Goal: Task Accomplishment & Management: Use online tool/utility

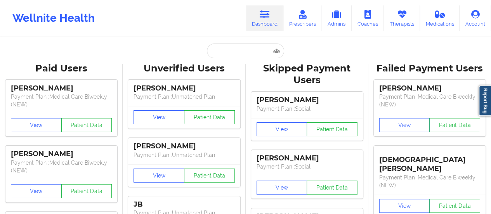
type input "[PERSON_NAME] [PERSON_NAME]"
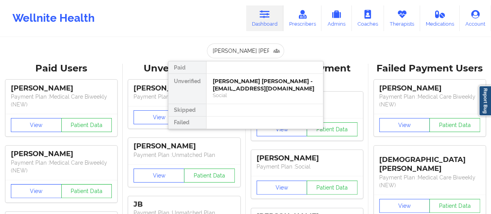
click at [241, 79] on div "[PERSON_NAME] [PERSON_NAME] - [EMAIL_ADDRESS][DOMAIN_NAME]" at bounding box center [265, 85] width 104 height 14
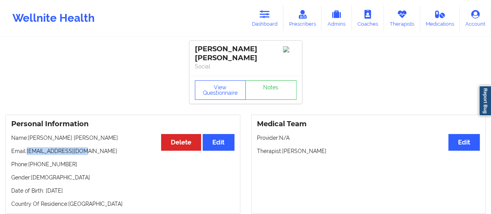
drag, startPoint x: 28, startPoint y: 145, endPoint x: 112, endPoint y: 148, distance: 83.8
click at [112, 148] on p "Email: [EMAIL_ADDRESS][DOMAIN_NAME]" at bounding box center [122, 151] width 223 height 8
drag, startPoint x: 84, startPoint y: 143, endPoint x: 27, endPoint y: 144, distance: 56.6
click at [27, 147] on p "Email: [EMAIL_ADDRESS][DOMAIN_NAME]" at bounding box center [122, 151] width 223 height 8
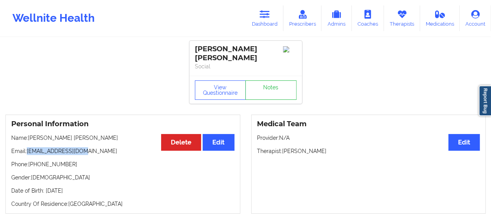
copy p "[EMAIL_ADDRESS][DOMAIN_NAME]"
click at [221, 87] on button "View Questionnaire" at bounding box center [220, 89] width 51 height 19
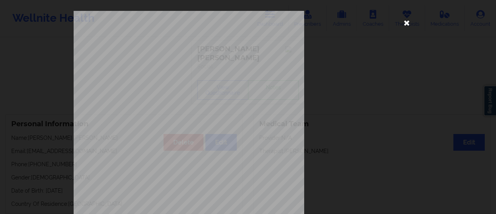
click at [404, 21] on icon at bounding box center [407, 22] width 12 height 12
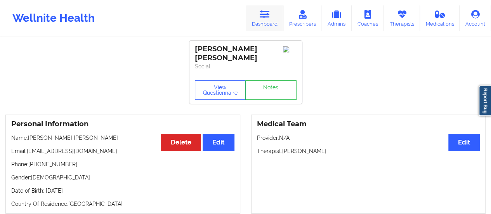
click at [265, 17] on icon at bounding box center [264, 14] width 10 height 9
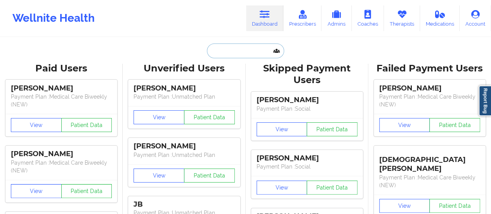
click at [246, 54] on input "text" at bounding box center [245, 50] width 77 height 15
paste input "[EMAIL_ADDRESS][DOMAIN_NAME]"
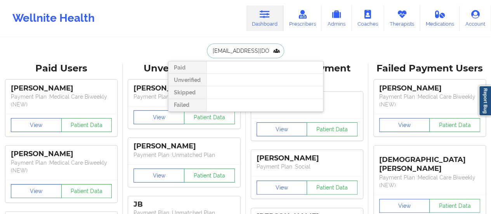
click at [244, 54] on input "[EMAIL_ADDRESS][DOMAIN_NAME]" at bounding box center [245, 50] width 77 height 15
paste input "[PERSON_NAME] [PERSON_NAME]"
type input "[PERSON_NAME] [PERSON_NAME]"
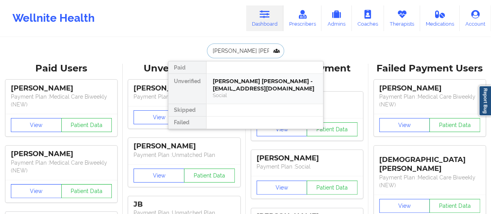
click at [249, 80] on div "[PERSON_NAME] [PERSON_NAME] - [EMAIL_ADDRESS][DOMAIN_NAME]" at bounding box center [265, 85] width 104 height 14
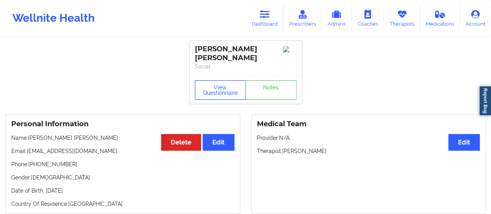
click at [219, 90] on button "View Questionnaire" at bounding box center [220, 89] width 51 height 19
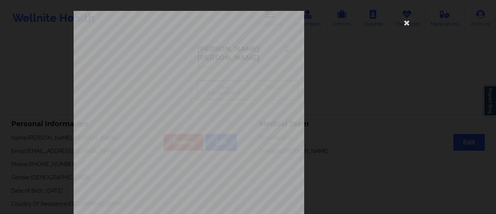
scroll to position [156, 0]
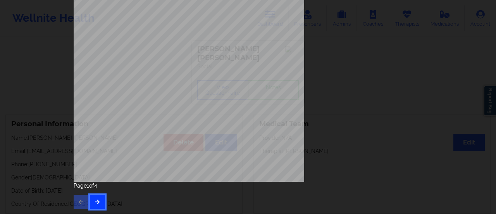
click at [92, 203] on button "button" at bounding box center [97, 202] width 15 height 14
click at [94, 200] on icon "button" at bounding box center [97, 201] width 7 height 5
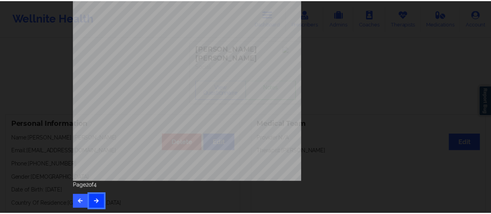
scroll to position [0, 0]
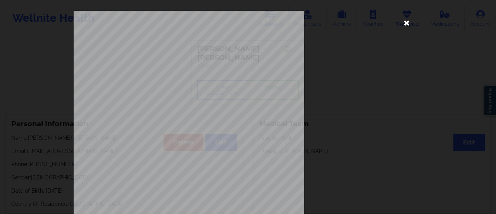
click at [402, 25] on icon at bounding box center [407, 22] width 12 height 12
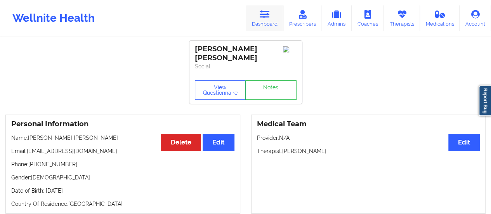
click at [261, 24] on link "Dashboard" at bounding box center [264, 18] width 37 height 26
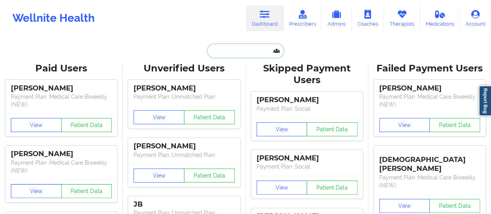
click at [244, 53] on input "text" at bounding box center [245, 50] width 77 height 15
paste input "[EMAIL_ADDRESS][DOMAIN_NAME]"
type input "[EMAIL_ADDRESS][DOMAIN_NAME]"
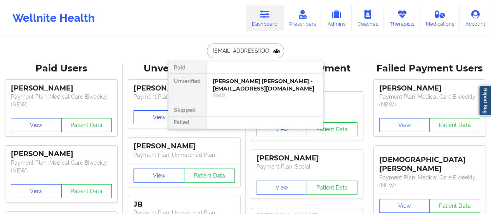
scroll to position [0, 4]
click at [225, 86] on div "[PERSON_NAME] - [EMAIL_ADDRESS][DOMAIN_NAME]" at bounding box center [265, 85] width 104 height 14
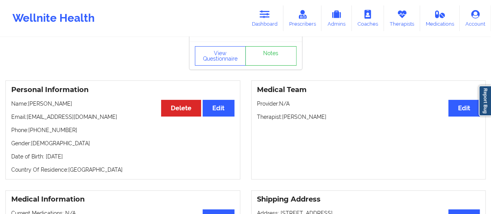
scroll to position [26, 0]
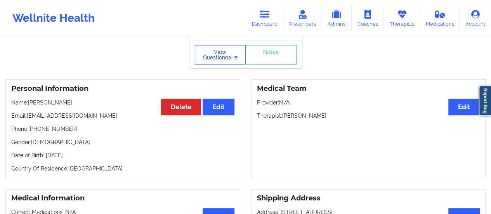
click at [220, 54] on button "View Questionnaire" at bounding box center [220, 54] width 51 height 19
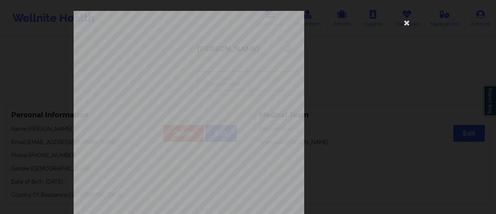
scroll to position [156, 0]
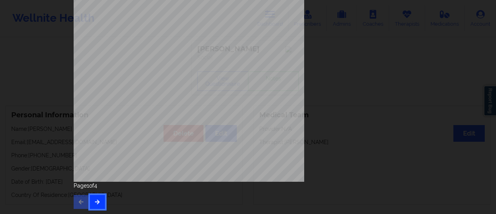
click at [96, 200] on icon "button" at bounding box center [97, 201] width 7 height 5
click at [96, 197] on button "button" at bounding box center [97, 202] width 15 height 14
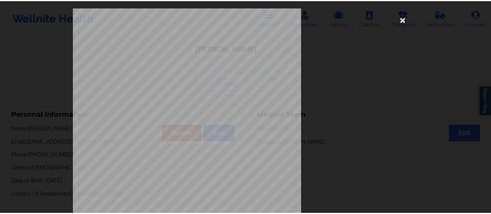
scroll to position [3, 0]
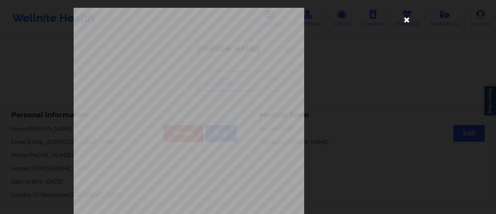
click at [403, 19] on icon at bounding box center [407, 19] width 12 height 12
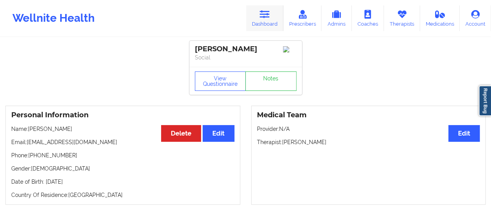
click at [267, 25] on link "Dashboard" at bounding box center [264, 18] width 37 height 26
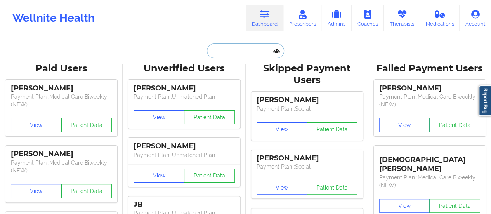
click at [235, 55] on input "text" at bounding box center [245, 50] width 77 height 15
paste input "[PERSON_NAME]"
type input "[PERSON_NAME]"
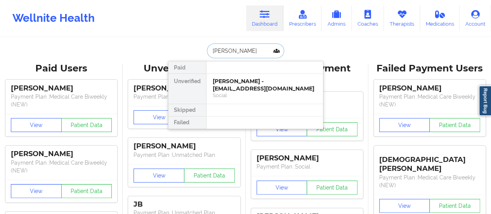
click at [250, 86] on div "[PERSON_NAME] - [EMAIL_ADDRESS][DOMAIN_NAME]" at bounding box center [265, 85] width 104 height 14
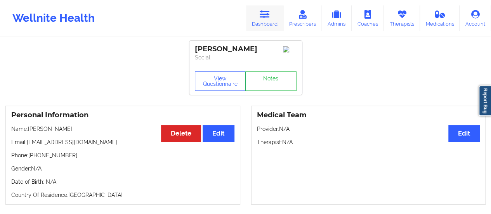
click at [258, 24] on link "Dashboard" at bounding box center [264, 18] width 37 height 26
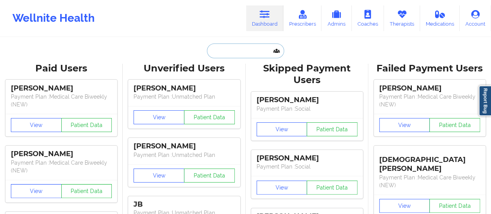
click at [243, 52] on input "text" at bounding box center [245, 50] width 77 height 15
paste input "[EMAIL_ADDRESS][DOMAIN_NAME]"
type input "[EMAIL_ADDRESS][DOMAIN_NAME]"
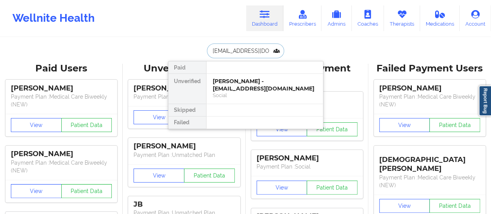
click at [231, 83] on div "[PERSON_NAME] - [EMAIL_ADDRESS][DOMAIN_NAME]" at bounding box center [265, 85] width 104 height 14
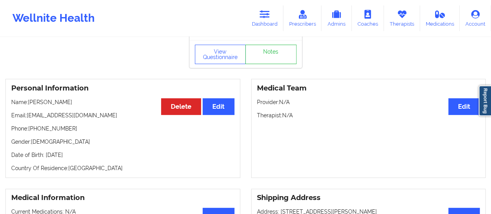
scroll to position [26, 0]
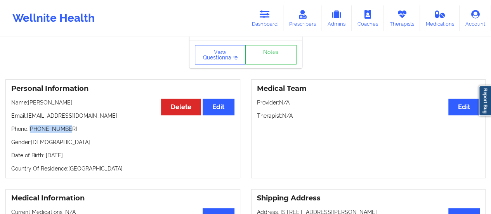
drag, startPoint x: 31, startPoint y: 130, endPoint x: 84, endPoint y: 131, distance: 53.1
click at [84, 131] on p "Phone: [PHONE_NUMBER]" at bounding box center [122, 129] width 223 height 8
copy p "13474886885"
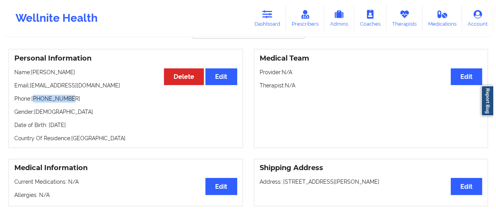
scroll to position [0, 0]
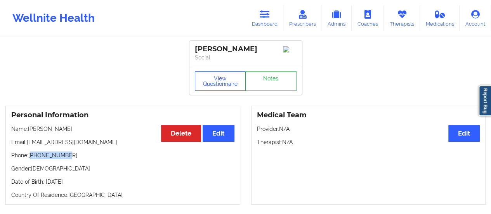
click at [216, 76] on button "View Questionnaire" at bounding box center [220, 80] width 51 height 19
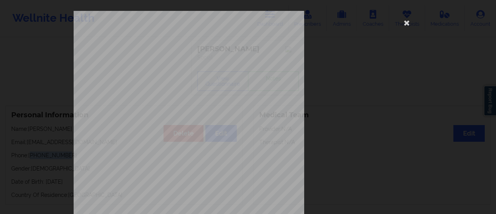
scroll to position [156, 0]
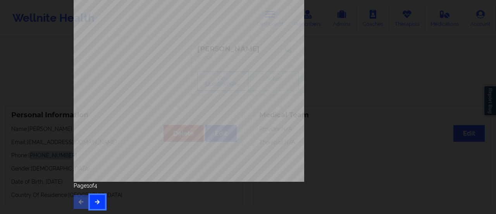
click at [97, 200] on icon "button" at bounding box center [97, 201] width 7 height 5
click at [99, 200] on button "button" at bounding box center [97, 202] width 15 height 14
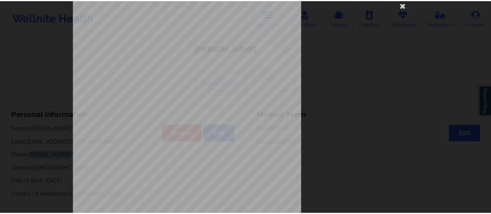
scroll to position [17, 0]
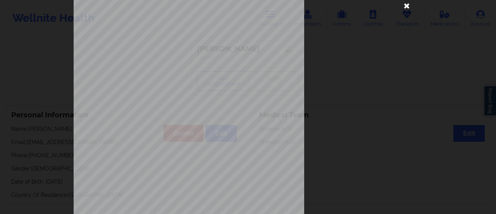
click at [406, 2] on icon at bounding box center [407, 5] width 12 height 12
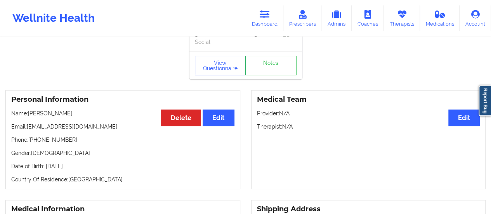
scroll to position [15, 0]
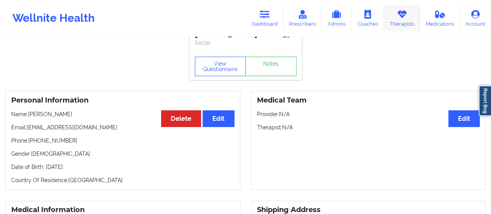
click at [389, 19] on link "Therapists" at bounding box center [402, 18] width 36 height 26
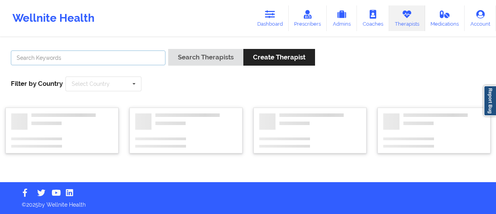
click at [72, 61] on input "text" at bounding box center [88, 57] width 155 height 15
click at [168, 49] on button "Search Therapists" at bounding box center [205, 57] width 75 height 17
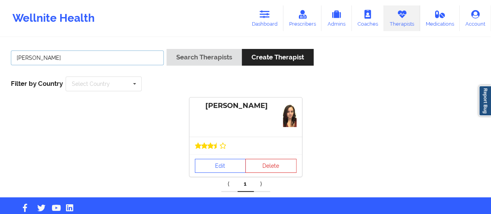
click at [78, 63] on input "[PERSON_NAME]" at bounding box center [87, 57] width 153 height 15
type input "[PERSON_NAME]"
click at [166, 49] on button "Search Therapists" at bounding box center [203, 57] width 75 height 17
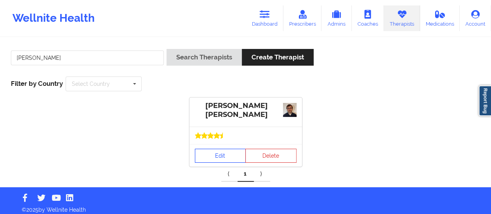
click at [220, 154] on link "Edit" at bounding box center [220, 156] width 51 height 14
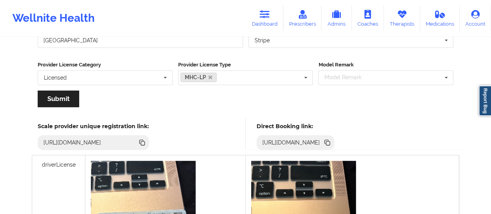
scroll to position [163, 0]
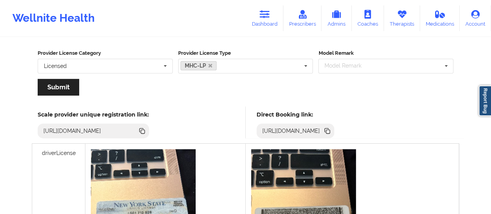
click at [330, 132] on icon at bounding box center [328, 132] width 4 height 4
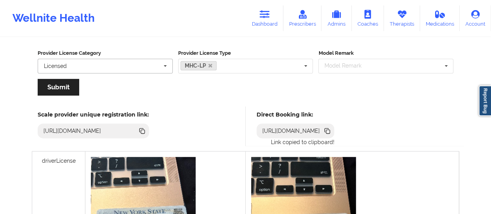
scroll to position [0, 0]
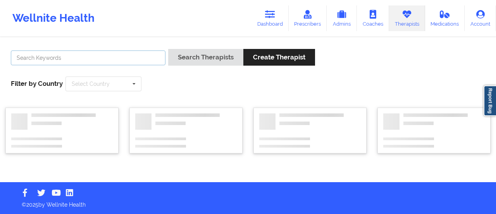
click at [115, 63] on input "text" at bounding box center [88, 57] width 155 height 15
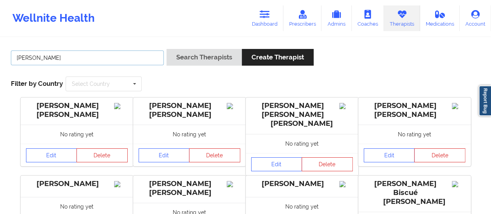
type input "[PERSON_NAME]"
click at [166, 49] on button "Search Therapists" at bounding box center [203, 57] width 75 height 17
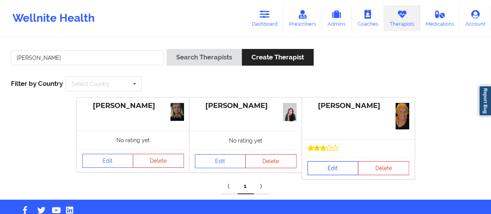
click at [325, 167] on link "Edit" at bounding box center [332, 168] width 51 height 14
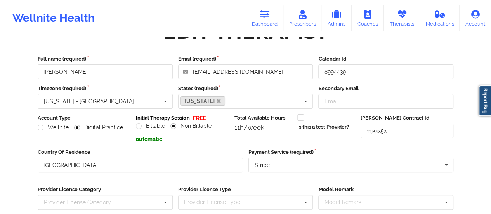
scroll to position [140, 0]
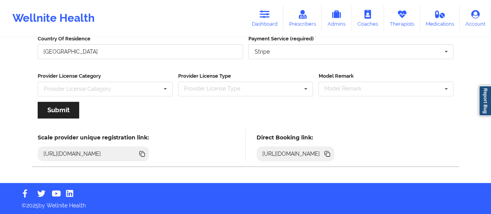
click at [330, 154] on icon at bounding box center [328, 154] width 4 height 4
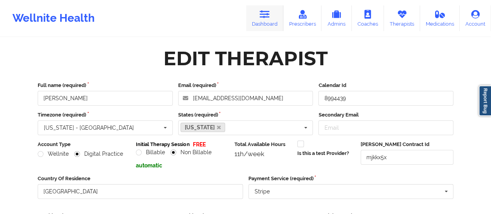
click at [257, 19] on link "Dashboard" at bounding box center [264, 18] width 37 height 26
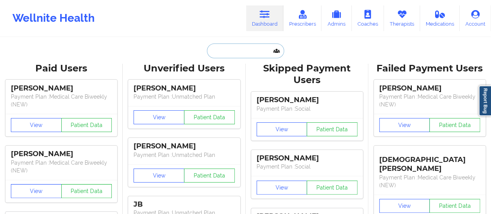
click at [234, 57] on input "text" at bounding box center [245, 50] width 77 height 15
paste input "[EMAIL_ADDRESS][DOMAIN_NAME]"
type input "[EMAIL_ADDRESS][DOMAIN_NAME]"
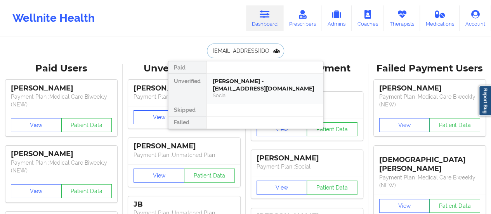
click at [241, 86] on div "[PERSON_NAME] - [EMAIL_ADDRESS][DOMAIN_NAME]" at bounding box center [265, 85] width 104 height 14
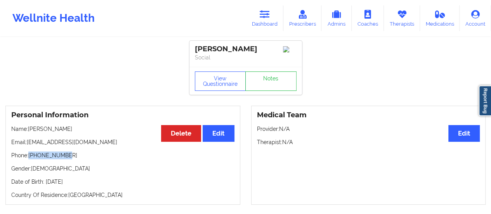
drag, startPoint x: 30, startPoint y: 156, endPoint x: 92, endPoint y: 152, distance: 62.2
click at [92, 152] on div "Personal Information Edit Delete Name: [PERSON_NAME] Email: [EMAIL_ADDRESS][DOM…" at bounding box center [122, 154] width 235 height 99
copy p "[PHONE_NUMBER]"
click at [266, 21] on link "Dashboard" at bounding box center [264, 18] width 37 height 26
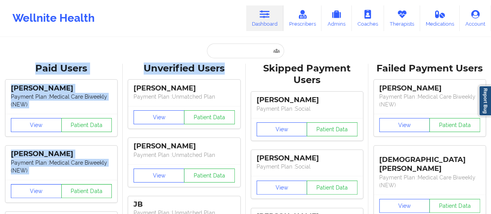
drag, startPoint x: 266, startPoint y: 21, endPoint x: 238, endPoint y: 54, distance: 43.2
click at [238, 54] on input "text" at bounding box center [245, 50] width 77 height 15
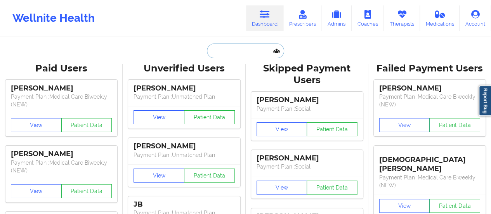
paste input "[PERSON_NAME]"
type input "[PERSON_NAME]"
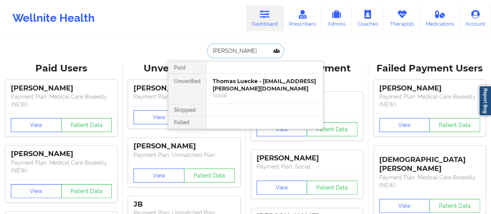
click at [250, 78] on div "Thomas Luecke - [EMAIL_ADDRESS][PERSON_NAME][DOMAIN_NAME]" at bounding box center [265, 85] width 104 height 14
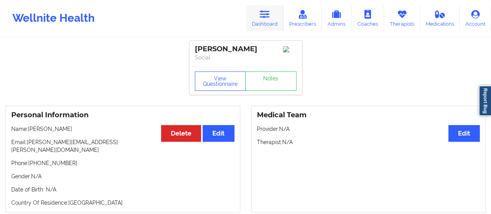
click at [262, 10] on icon at bounding box center [264, 14] width 10 height 9
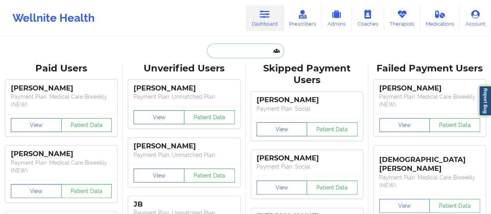
click at [247, 44] on input "text" at bounding box center [245, 50] width 77 height 15
paste input "[EMAIL_ADDRESS][DOMAIN_NAME]"
type input "[EMAIL_ADDRESS][DOMAIN_NAME]"
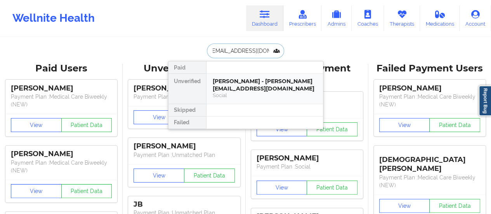
click at [265, 85] on div "[PERSON_NAME] - [PERSON_NAME][EMAIL_ADDRESS][DOMAIN_NAME]" at bounding box center [265, 85] width 104 height 14
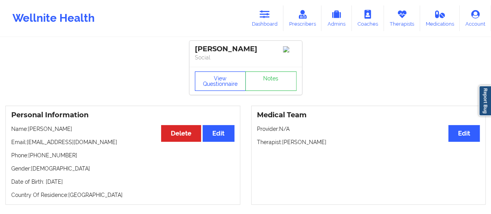
click at [227, 83] on button "View Questionnaire" at bounding box center [220, 80] width 51 height 19
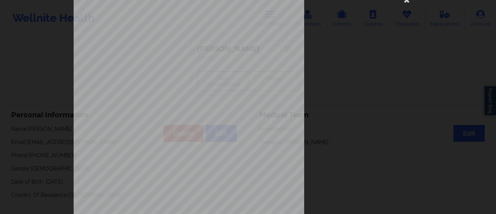
scroll to position [156, 0]
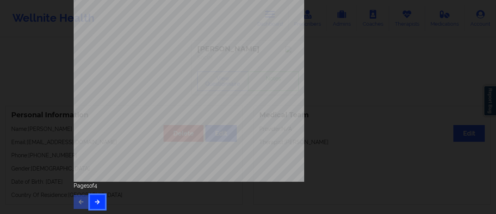
click at [95, 198] on button "button" at bounding box center [97, 202] width 15 height 14
click at [95, 202] on icon "button" at bounding box center [97, 201] width 7 height 5
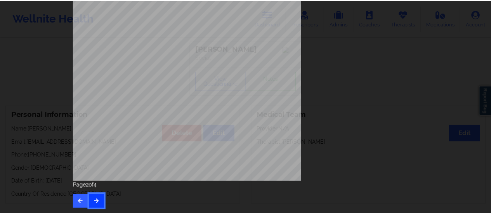
scroll to position [0, 0]
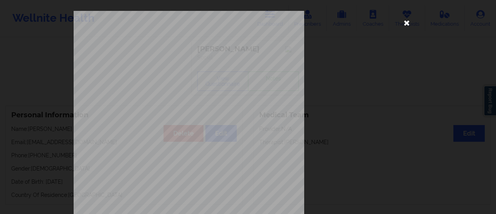
click at [403, 24] on icon at bounding box center [407, 22] width 12 height 12
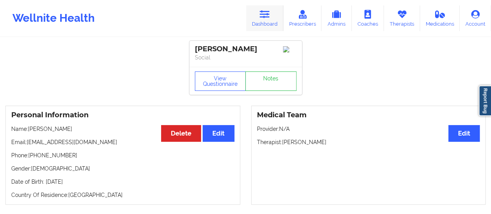
click at [253, 19] on link "Dashboard" at bounding box center [264, 18] width 37 height 26
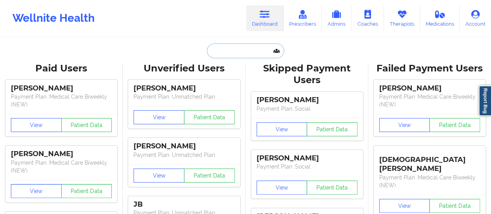
drag, startPoint x: 253, startPoint y: 19, endPoint x: 262, endPoint y: 49, distance: 31.1
click at [262, 49] on input "text" at bounding box center [245, 50] width 77 height 15
paste input "[PERSON_NAME]"
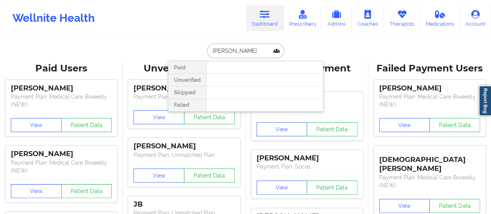
click at [258, 45] on input "[PERSON_NAME]" at bounding box center [245, 50] width 77 height 15
paste input "[EMAIL_ADDRESS][DOMAIN_NAME]"
type input "[EMAIL_ADDRESS][DOMAIN_NAME]"
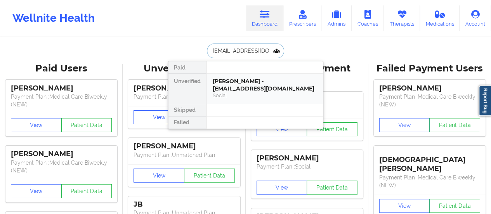
click at [240, 93] on div "[PERSON_NAME] - [EMAIL_ADDRESS][DOMAIN_NAME] Social" at bounding box center [264, 89] width 116 height 30
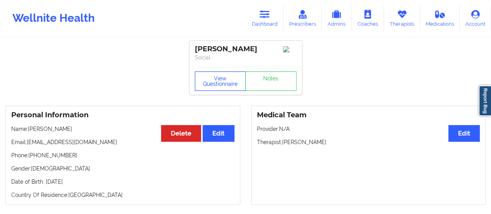
click at [229, 79] on button "View Questionnaire" at bounding box center [220, 80] width 51 height 19
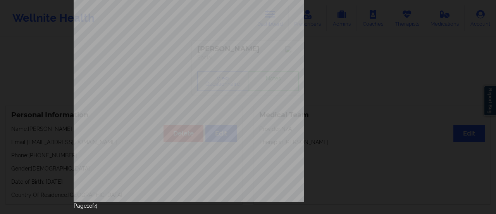
scroll to position [156, 0]
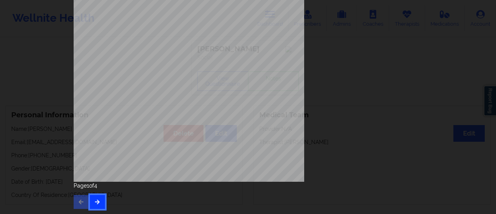
click at [98, 199] on icon "button" at bounding box center [97, 201] width 7 height 5
click at [94, 204] on button "button" at bounding box center [97, 202] width 15 height 14
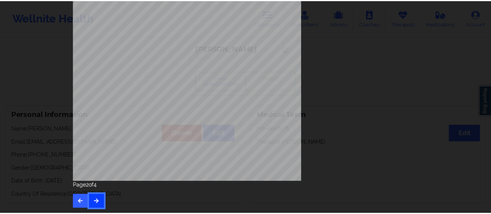
scroll to position [0, 0]
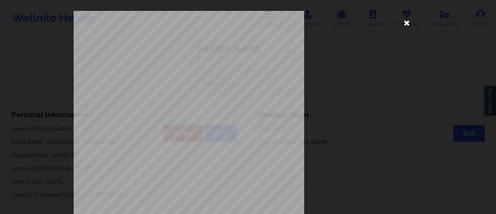
click at [405, 22] on icon at bounding box center [407, 22] width 12 height 12
